Goal: Transaction & Acquisition: Purchase product/service

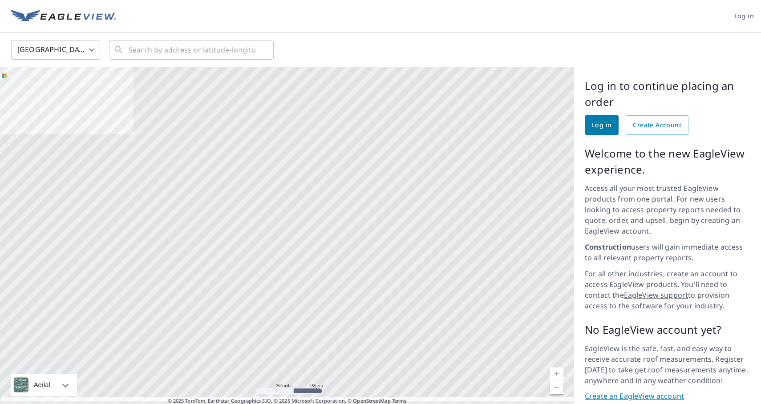
click at [600, 127] on span "Log in" at bounding box center [602, 125] width 20 height 11
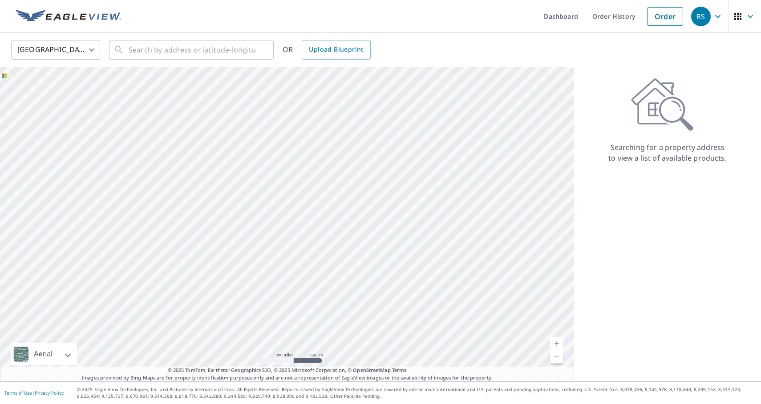
click at [659, 113] on icon at bounding box center [662, 104] width 62 height 53
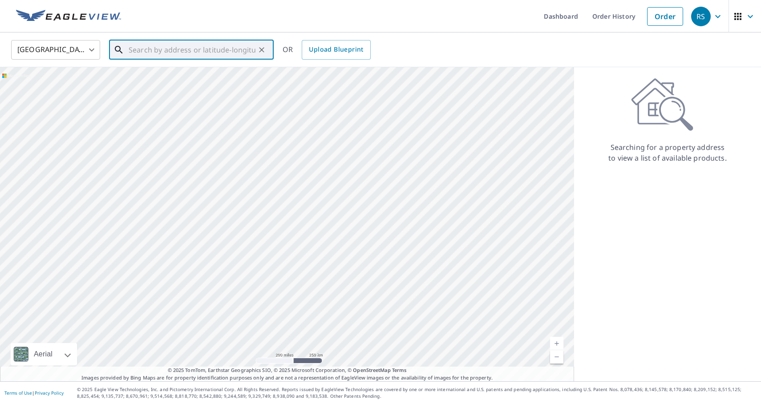
click at [143, 53] on input "text" at bounding box center [192, 49] width 127 height 25
click at [150, 75] on span "[STREET_ADDRESS]" at bounding box center [197, 75] width 140 height 11
type input "[STREET_ADDRESS]"
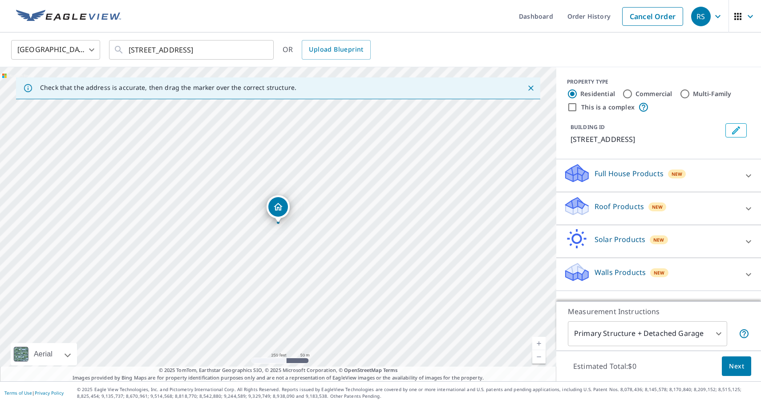
click at [597, 206] on p "Roof Products" at bounding box center [618, 206] width 49 height 11
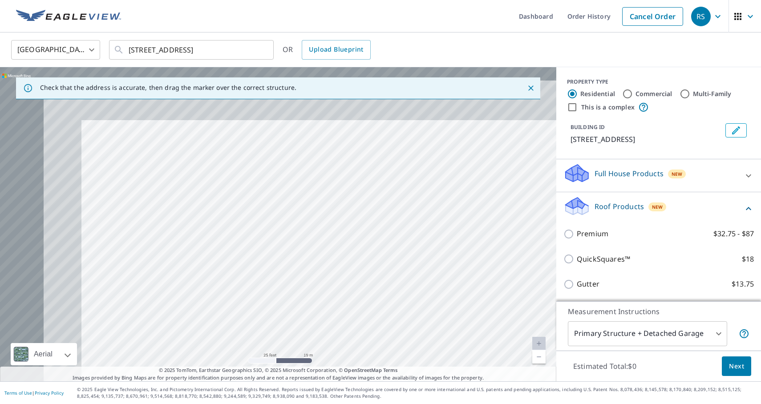
drag, startPoint x: 269, startPoint y: 223, endPoint x: 514, endPoint y: 402, distance: 303.1
click at [514, 401] on div "Dashboard Order History Cancel Order RS [GEOGRAPHIC_DATA] [GEOGRAPHIC_DATA] ​ […" at bounding box center [380, 202] width 761 height 404
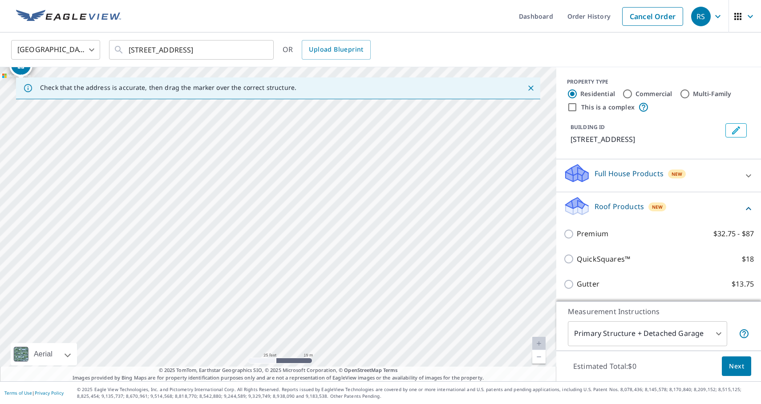
drag, startPoint x: 313, startPoint y: 252, endPoint x: 585, endPoint y: 428, distance: 324.3
click at [585, 404] on html "RS RS Dashboard Order History Cancel Order RS [GEOGRAPHIC_DATA] [GEOGRAPHIC_DAT…" at bounding box center [380, 202] width 761 height 404
click at [539, 358] on link "Current Level 20, Zoom Out" at bounding box center [538, 356] width 13 height 13
drag, startPoint x: 373, startPoint y: 269, endPoint x: 554, endPoint y: 347, distance: 197.1
click at [554, 347] on div "[STREET_ADDRESS]" at bounding box center [278, 224] width 556 height 314
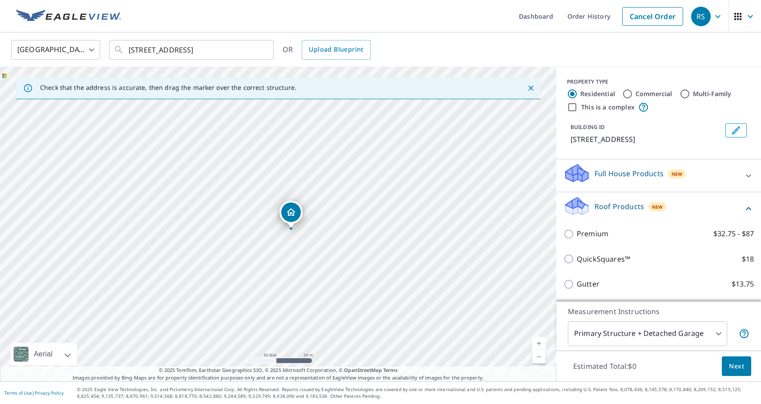
drag, startPoint x: 150, startPoint y: 222, endPoint x: 243, endPoint y: 313, distance: 129.9
click at [243, 314] on div "[STREET_ADDRESS]" at bounding box center [278, 224] width 556 height 314
click at [539, 343] on link "Current Level 19, Zoom In" at bounding box center [538, 343] width 13 height 13
click at [718, 332] on body "RS RS Dashboard Order History Cancel Order RS [GEOGRAPHIC_DATA] [GEOGRAPHIC_DAT…" at bounding box center [380, 202] width 761 height 404
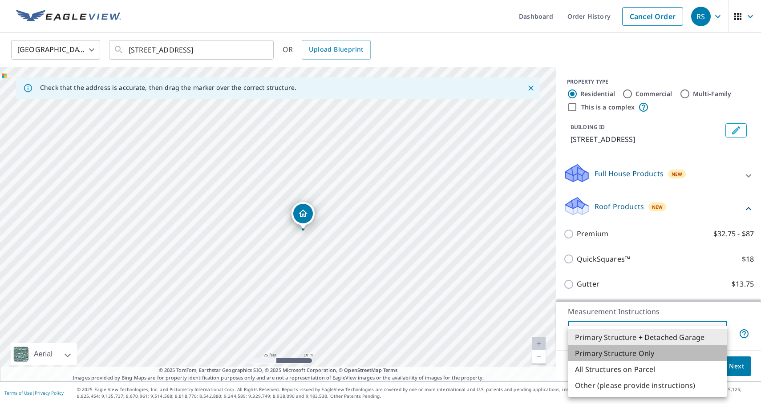
click at [670, 356] on li "Primary Structure Only" at bounding box center [647, 353] width 159 height 16
type input "2"
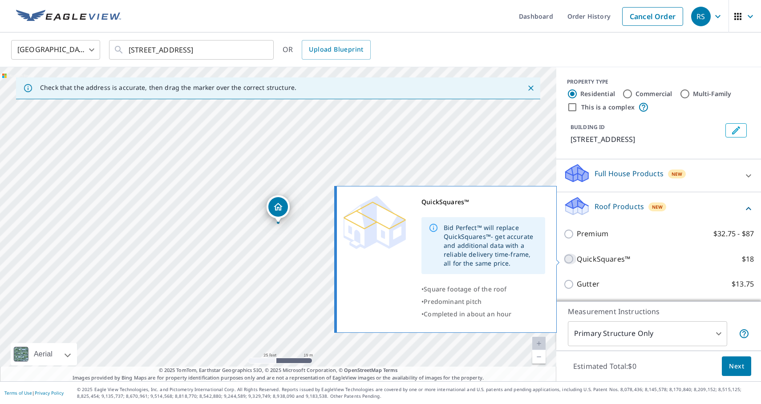
click at [568, 260] on input "QuickSquares™ $18" at bounding box center [569, 259] width 13 height 11
checkbox input "true"
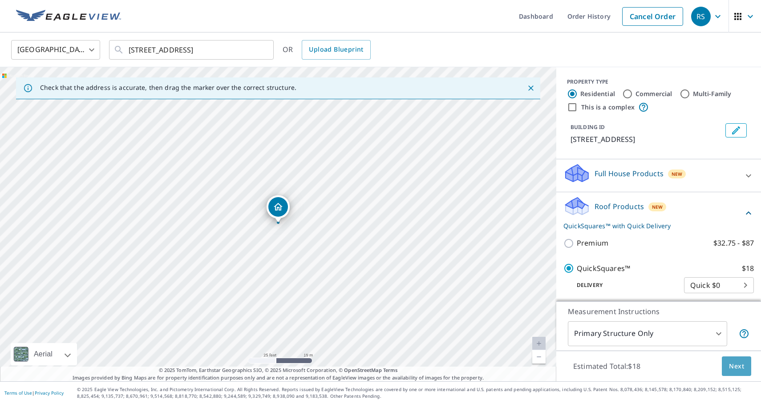
click at [734, 368] on span "Next" at bounding box center [736, 366] width 15 height 11
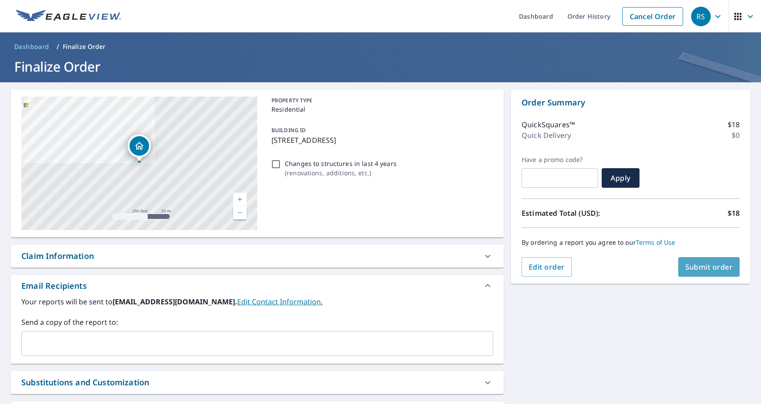
click at [714, 269] on span "Submit order" at bounding box center [709, 267] width 48 height 10
